Goal: Leave review/rating

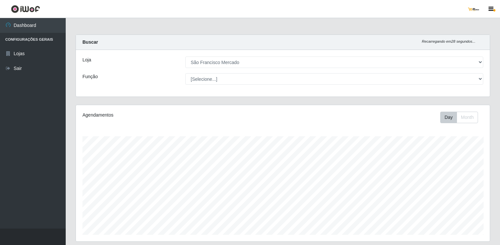
select select "168"
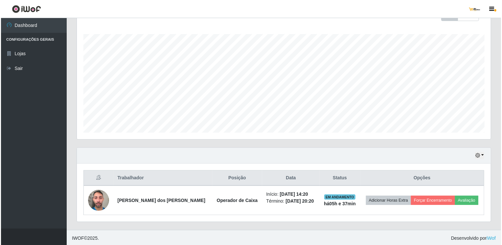
scroll to position [136, 414]
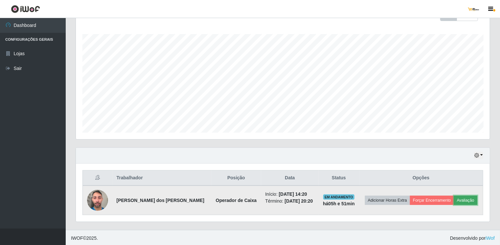
click at [469, 200] on button "Avaliação" at bounding box center [465, 200] width 23 height 9
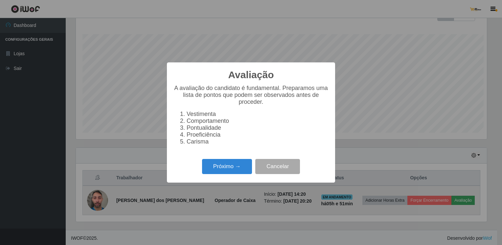
scroll to position [136, 411]
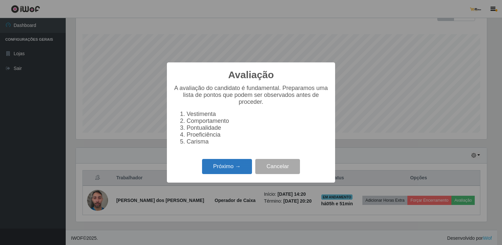
click at [236, 174] on button "Próximo →" at bounding box center [227, 166] width 50 height 15
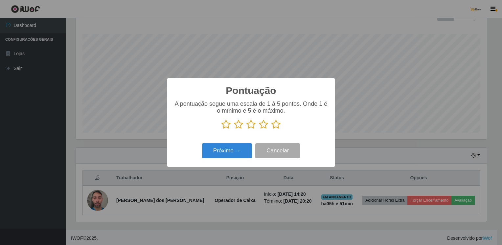
scroll to position [328345, 328070]
click at [277, 123] on icon at bounding box center [275, 125] width 9 height 10
click at [271, 129] on input "radio" at bounding box center [271, 129] width 0 height 0
click at [238, 150] on button "Próximo →" at bounding box center [227, 150] width 50 height 15
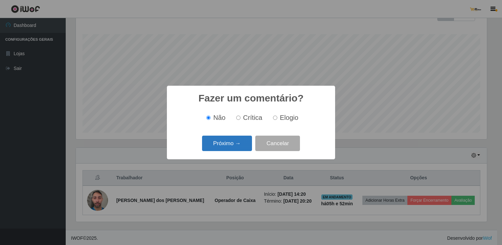
click at [241, 147] on button "Próximo →" at bounding box center [227, 143] width 50 height 15
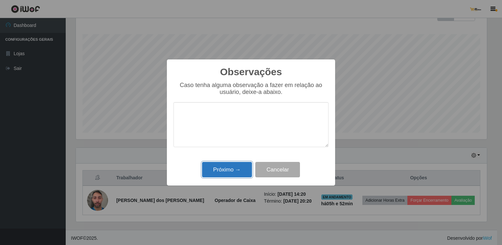
click at [238, 169] on button "Próximo →" at bounding box center [227, 169] width 50 height 15
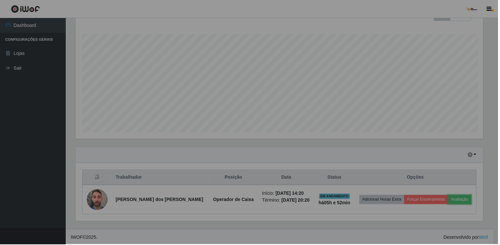
scroll to position [136, 414]
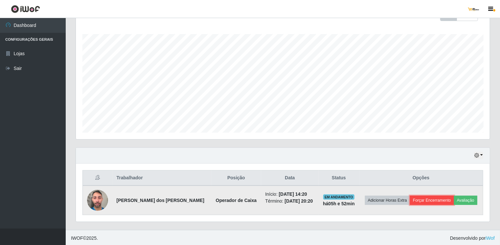
click at [423, 199] on button "Forçar Encerramento" at bounding box center [432, 200] width 44 height 9
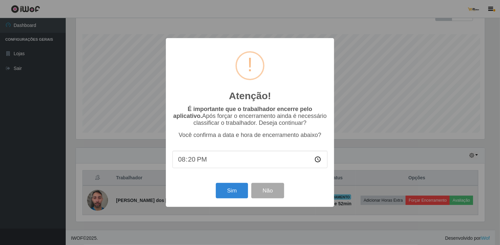
scroll to position [136, 411]
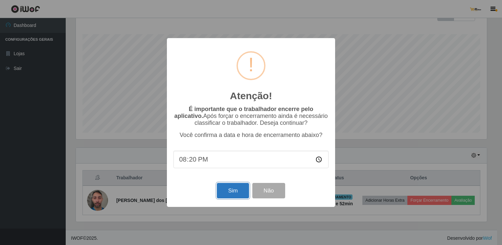
click at [238, 188] on button "Sim" at bounding box center [233, 190] width 32 height 15
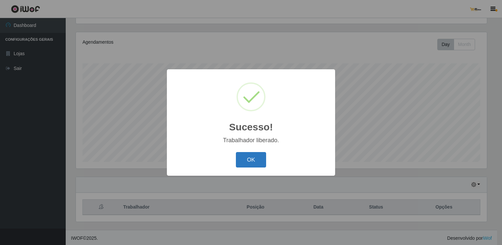
click at [252, 158] on button "OK" at bounding box center [251, 159] width 31 height 15
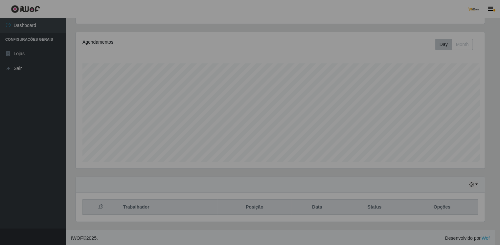
scroll to position [136, 414]
